Goal: Task Accomplishment & Management: Manage account settings

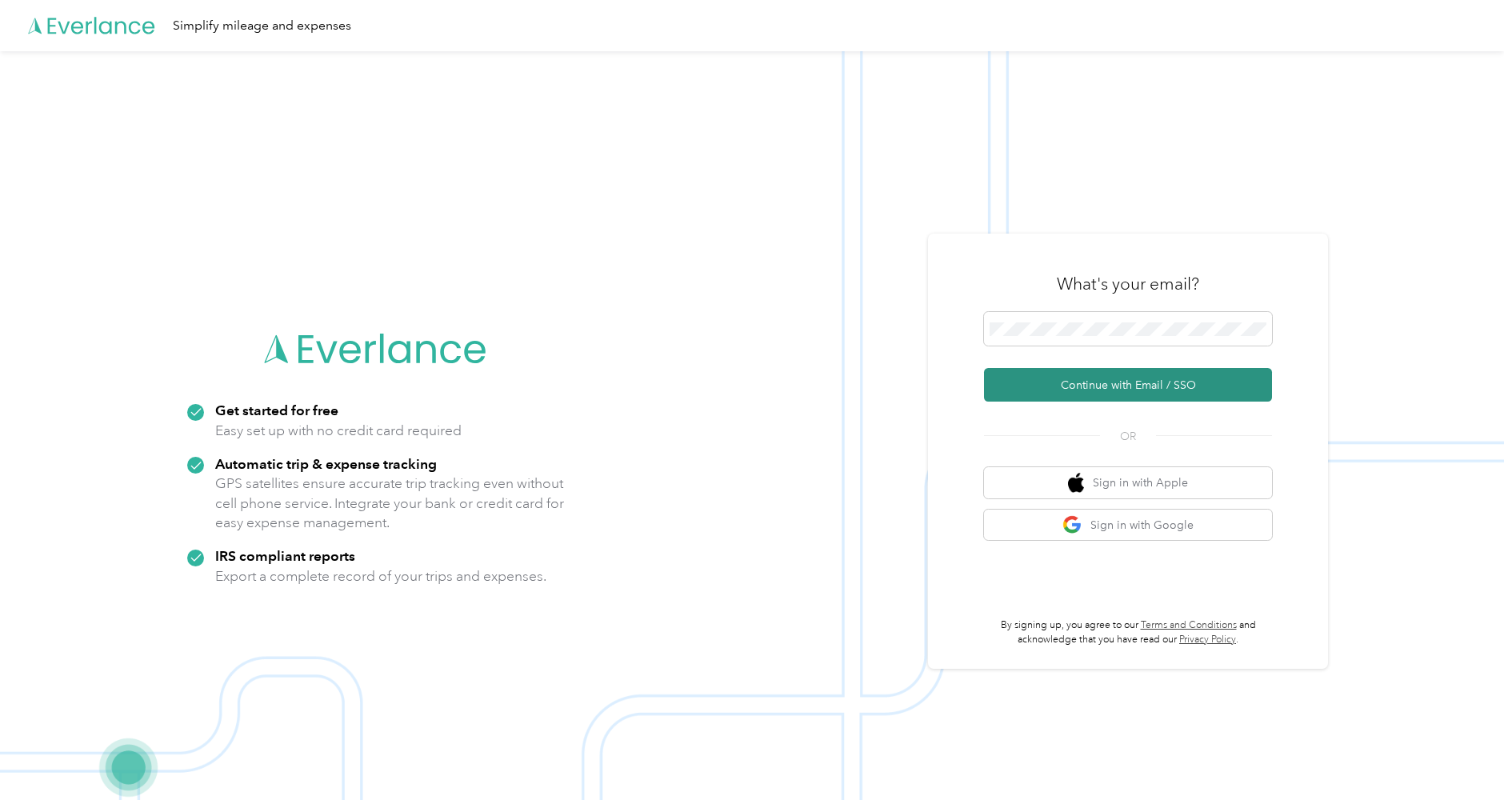
click at [1083, 385] on button "Continue with Email / SSO" at bounding box center [1128, 384] width 288 height 34
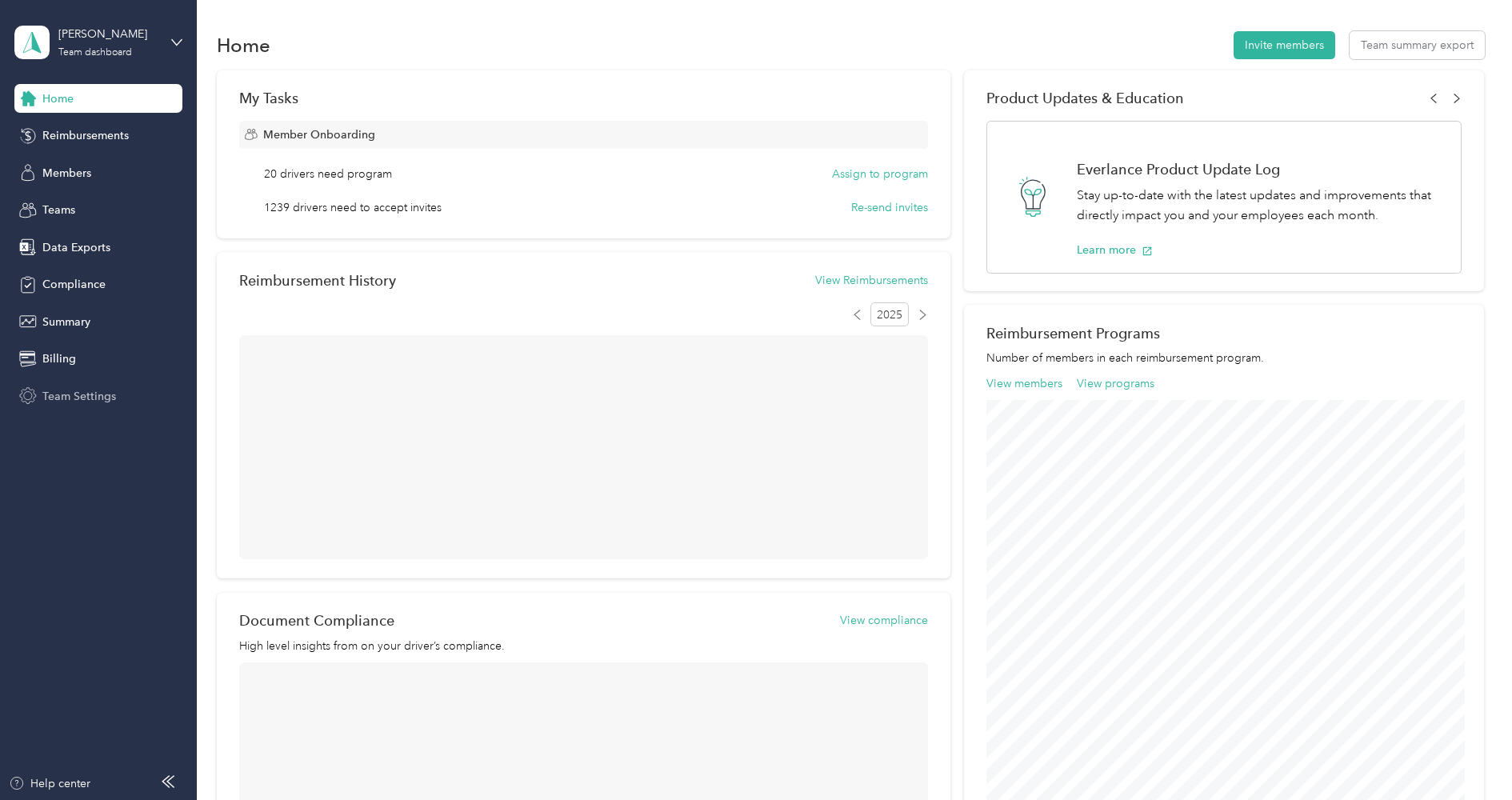
click at [70, 394] on span "Team Settings" at bounding box center [79, 396] width 74 height 17
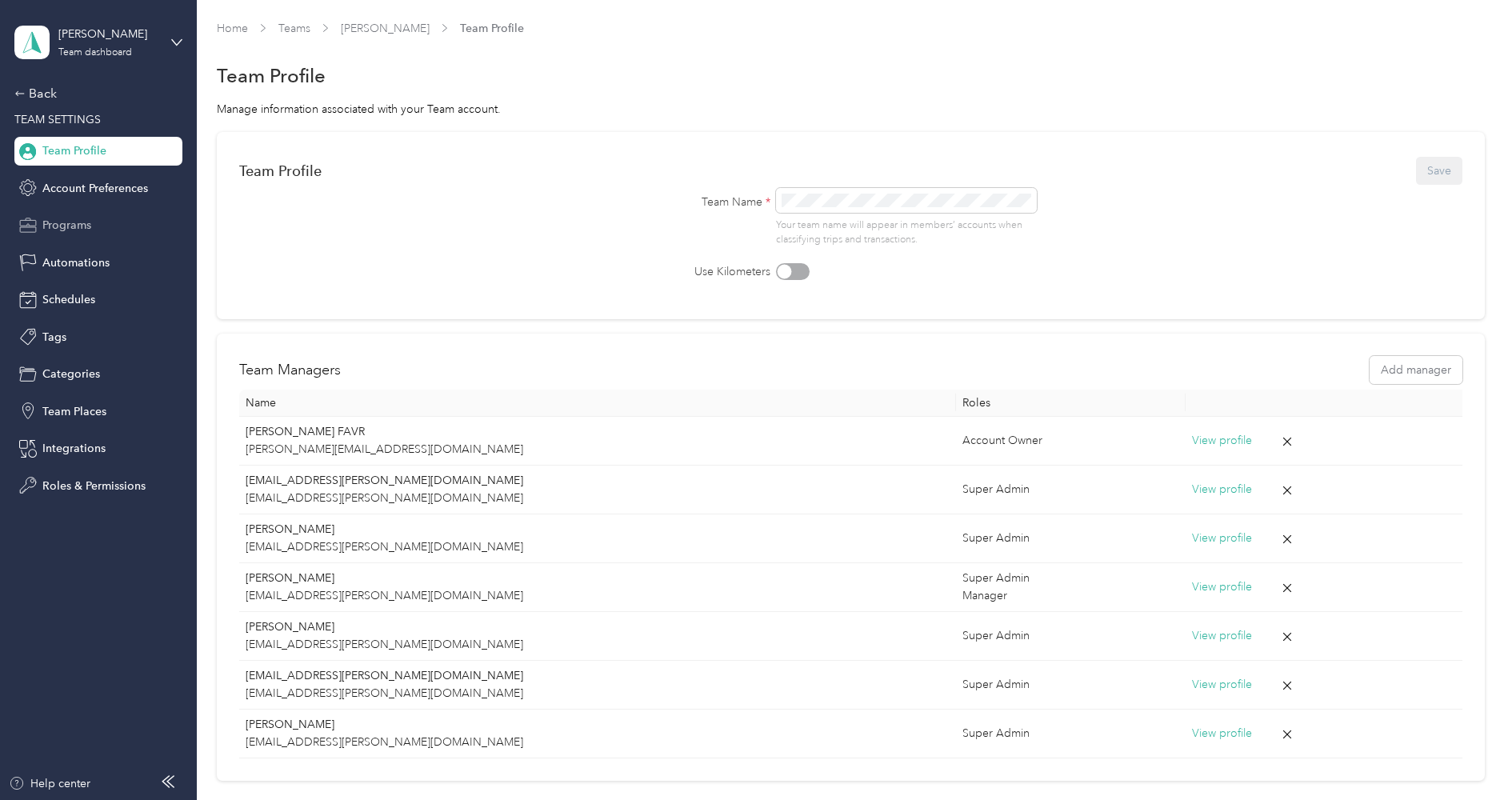
click at [87, 218] on span "Programs" at bounding box center [67, 225] width 49 height 17
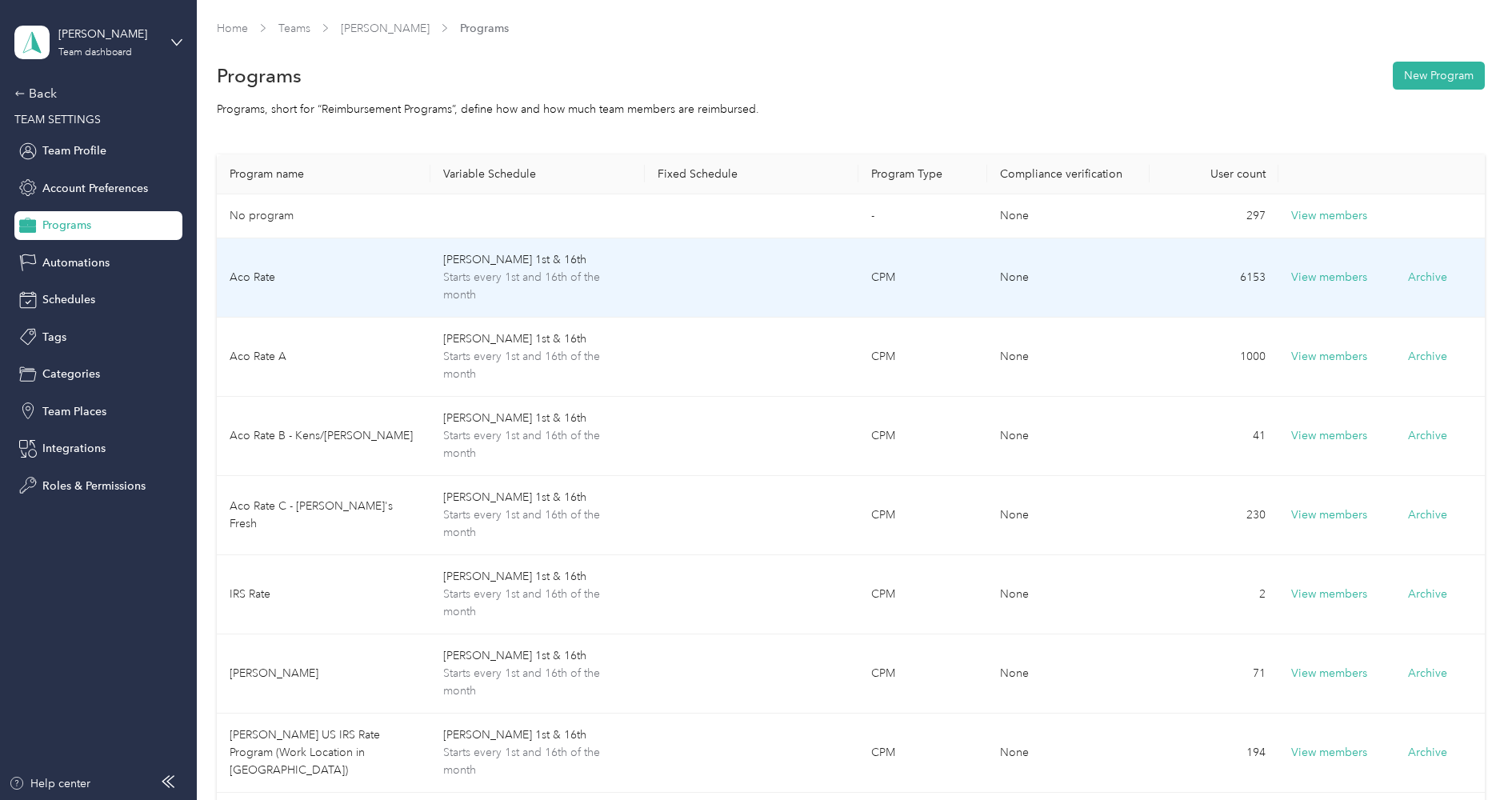
click at [361, 277] on td "Aco Rate" at bounding box center [324, 278] width 214 height 79
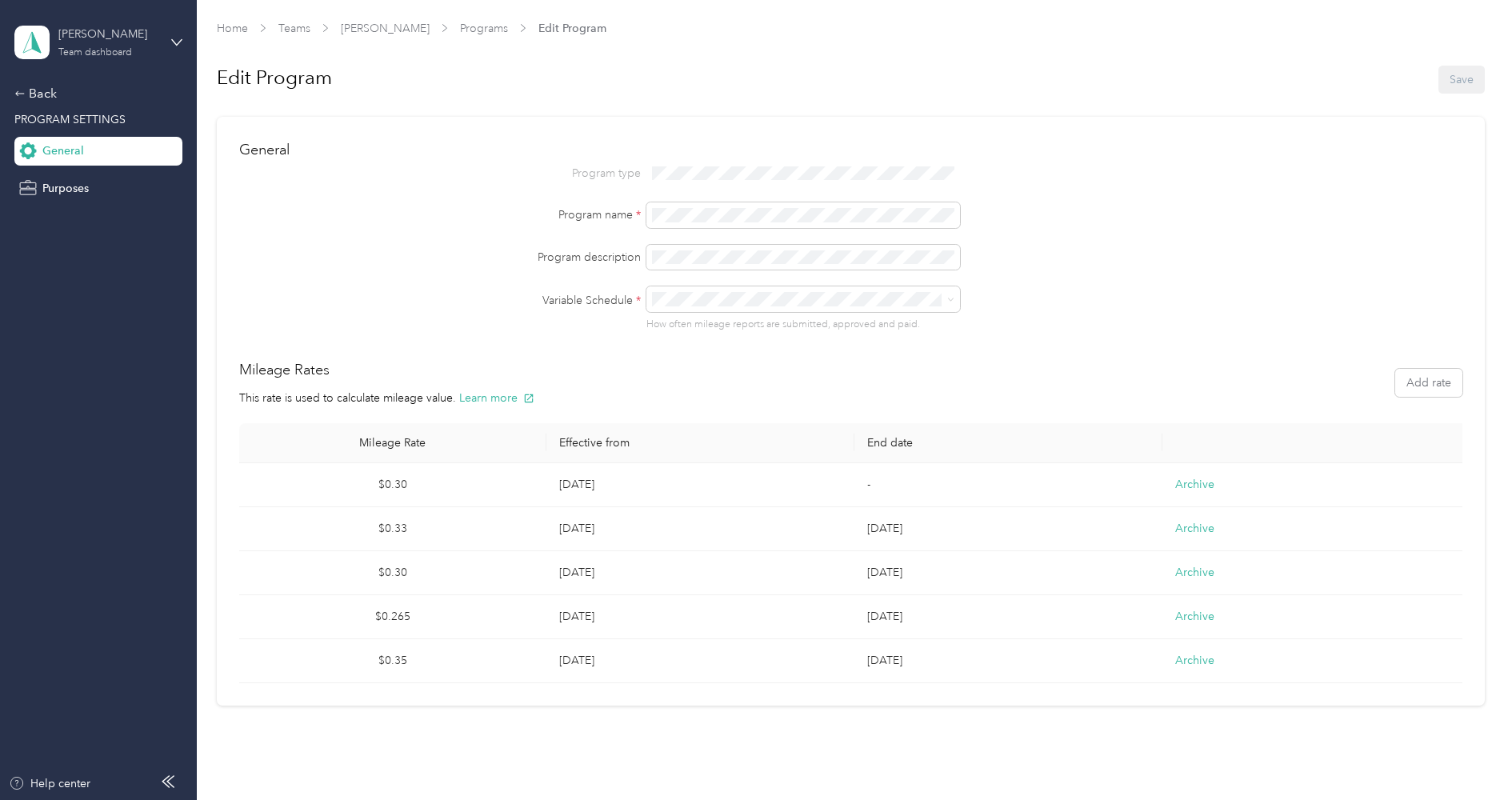
click at [76, 37] on div "[PERSON_NAME]" at bounding box center [108, 34] width 100 height 17
click at [74, 218] on div "You’re signed in as [PERSON_NAME][EMAIL_ADDRESS][DOMAIN_NAME] Team dashboard Pe…" at bounding box center [228, 148] width 427 height 164
click at [76, 29] on div "[PERSON_NAME]" at bounding box center [108, 34] width 100 height 17
click at [70, 205] on div "Log out" at bounding box center [59, 204] width 61 height 17
